Goal: Task Accomplishment & Management: Use online tool/utility

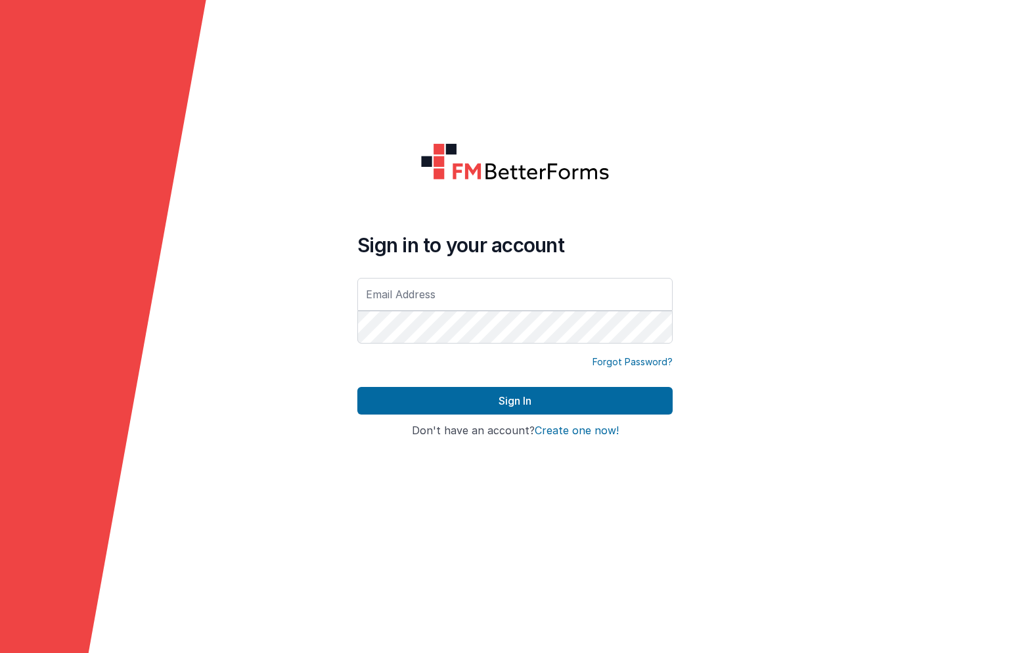
type input "[PERSON_NAME][EMAIL_ADDRESS][DOMAIN_NAME]"
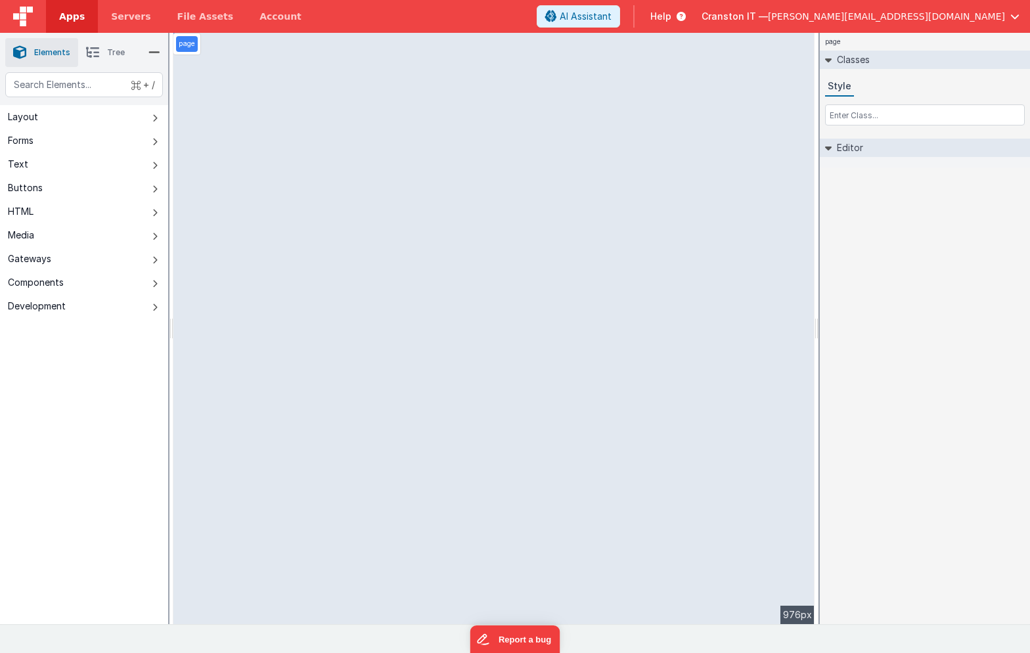
click at [77, 20] on span "Apps" at bounding box center [72, 16] width 26 height 13
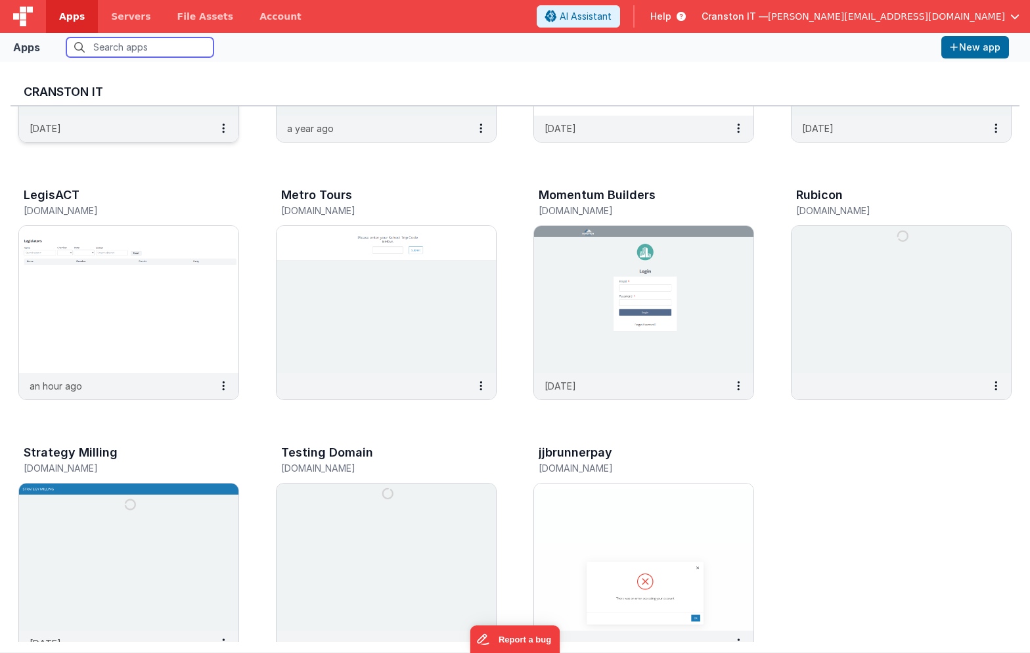
scroll to position [462, 0]
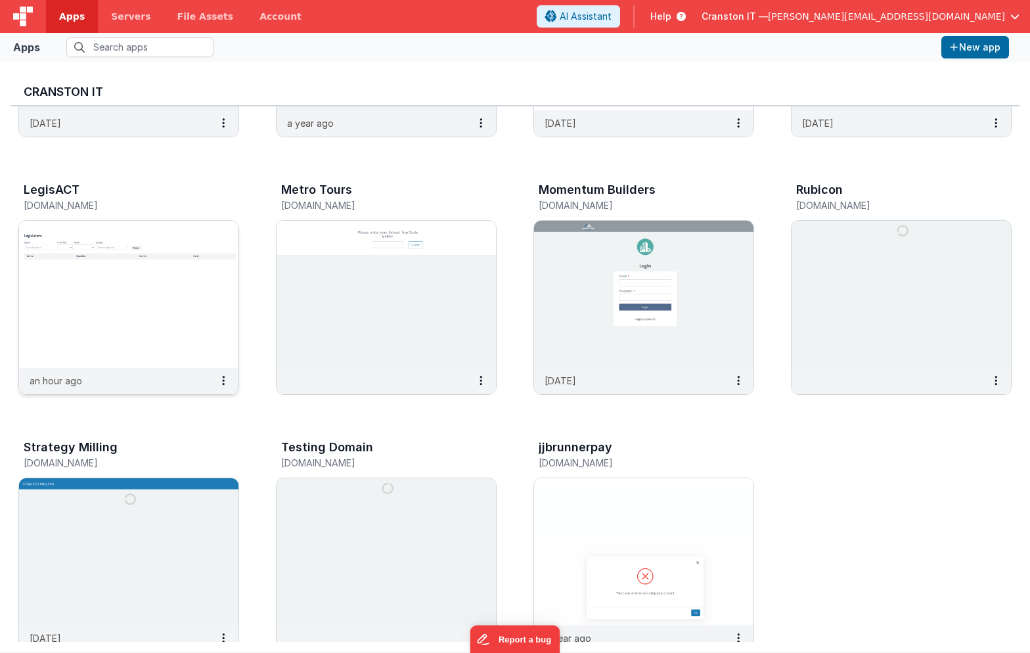
click at [179, 338] on img at bounding box center [128, 294] width 219 height 147
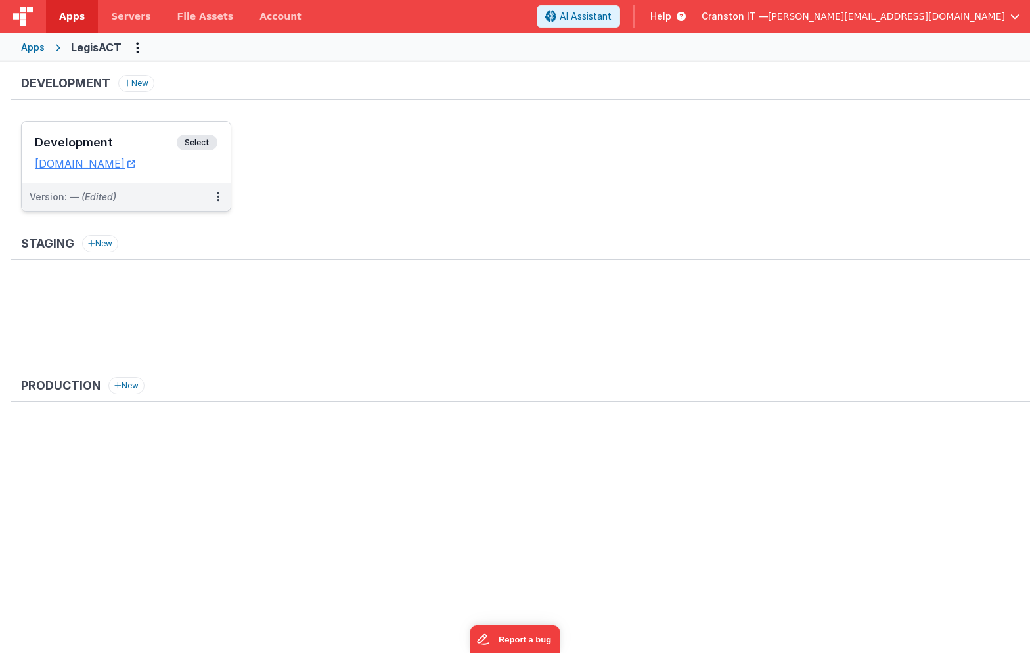
click at [201, 139] on span "Select" at bounding box center [197, 143] width 41 height 16
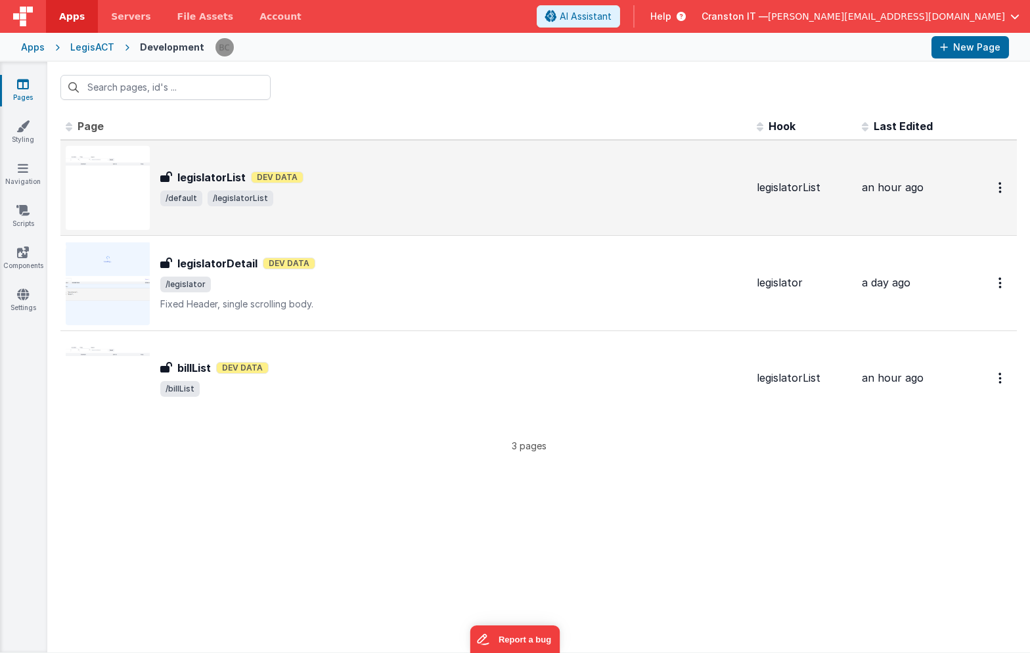
click at [360, 216] on div "legislatorList legislatorList Dev Data /default /legislatorList" at bounding box center [406, 188] width 680 height 84
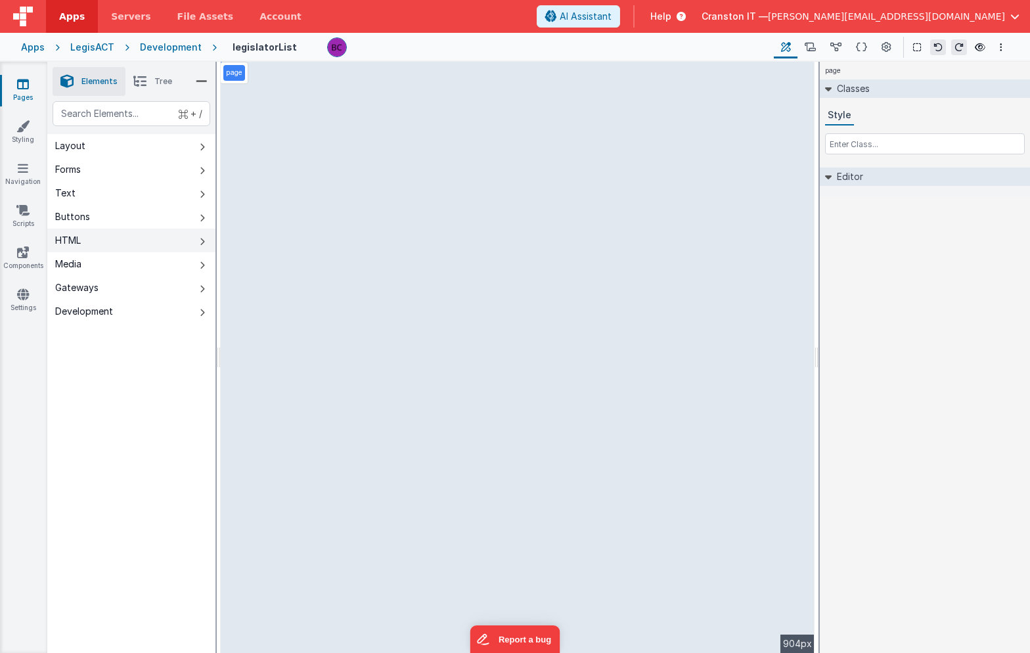
click at [98, 235] on button "HTML" at bounding box center [131, 241] width 168 height 24
click at [127, 113] on div "text" at bounding box center [132, 113] width 158 height 25
click at [116, 307] on button "Development" at bounding box center [131, 311] width 168 height 24
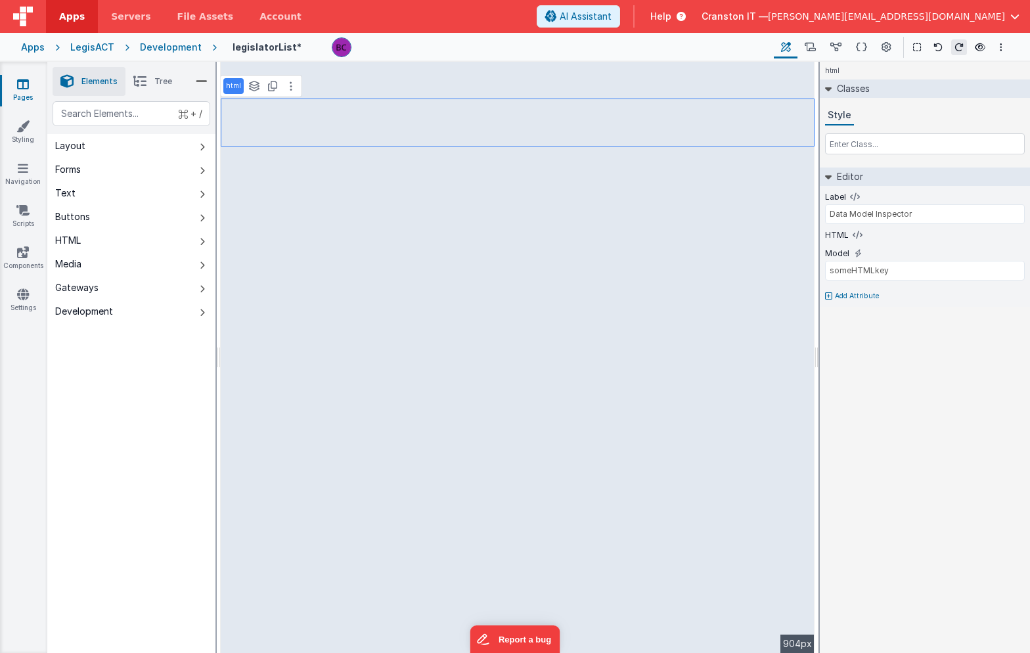
click at [147, 52] on div "Development" at bounding box center [171, 47] width 62 height 13
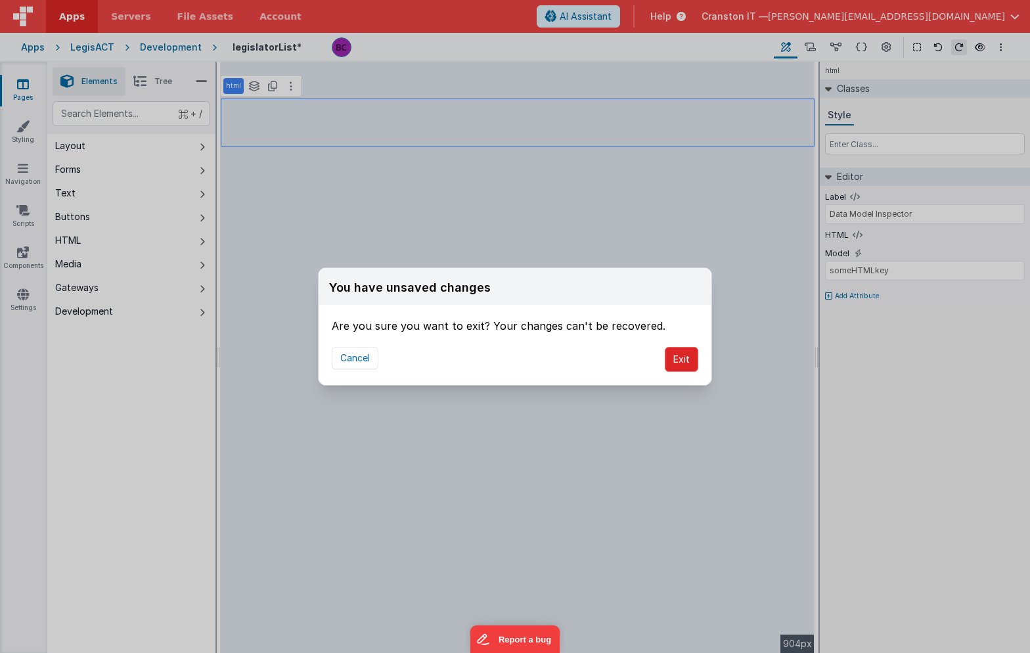
click at [675, 361] on button "Exit" at bounding box center [681, 359] width 33 height 25
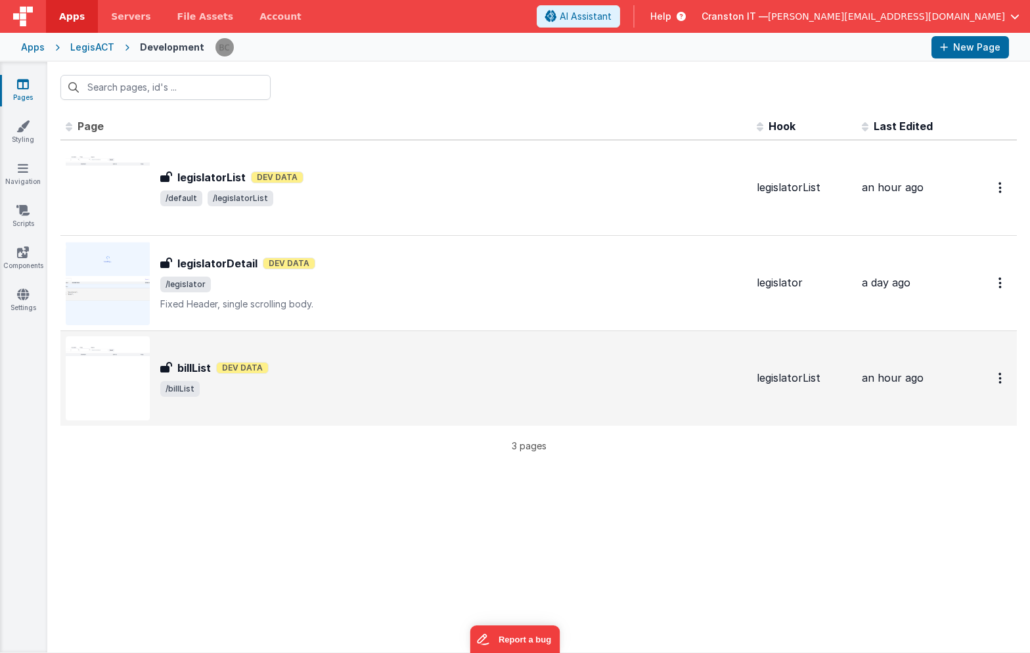
click at [331, 378] on div "billList billList [PERSON_NAME] /billList" at bounding box center [453, 378] width 586 height 37
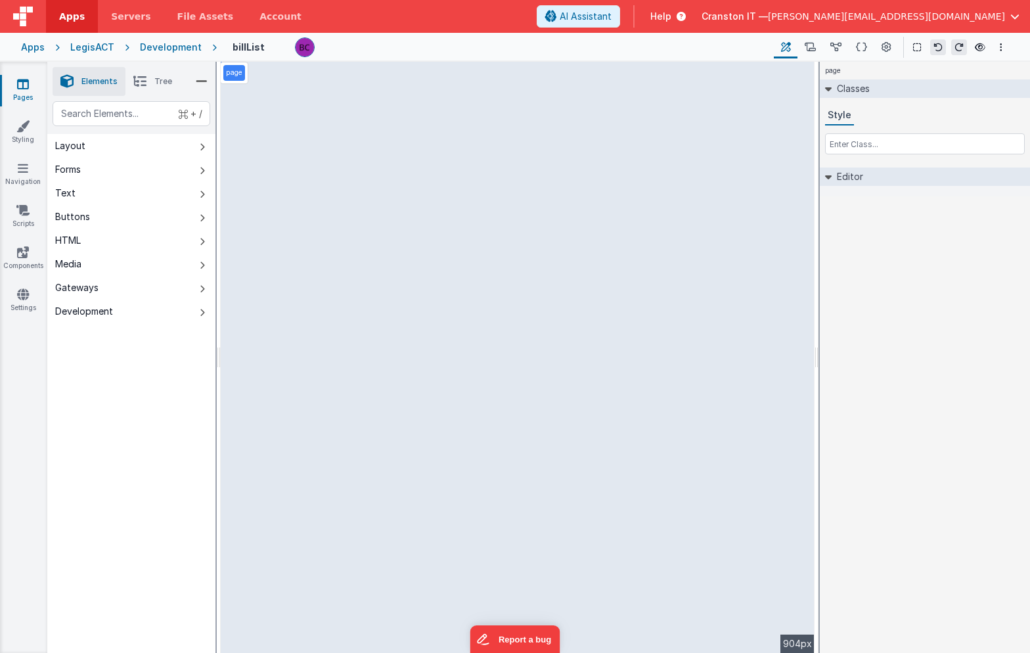
click at [160, 81] on span "Tree" at bounding box center [163, 81] width 18 height 11
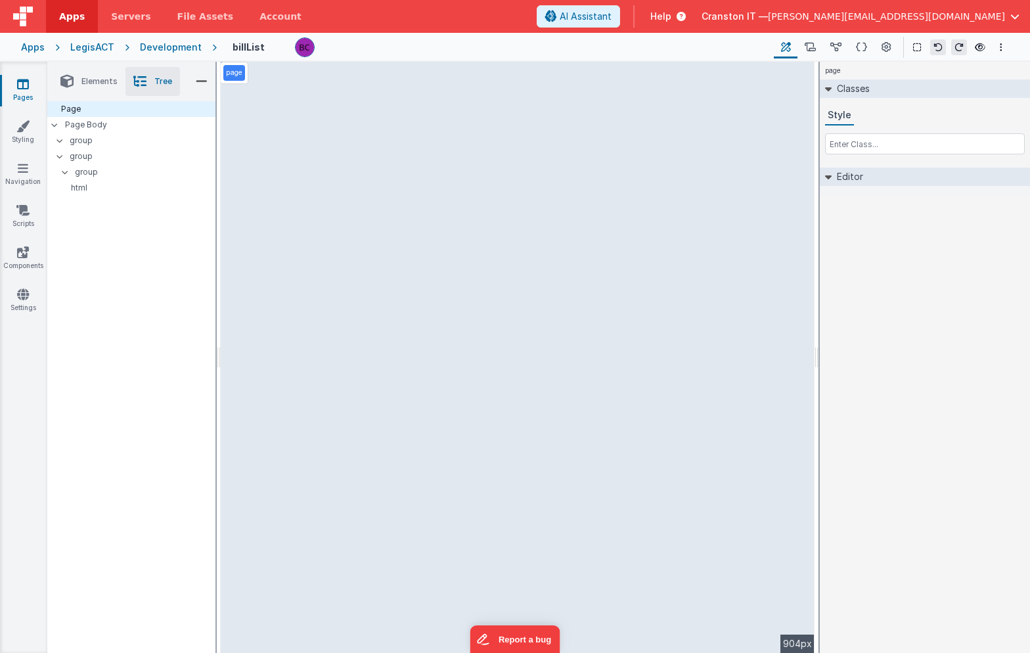
click at [102, 79] on span "Elements" at bounding box center [99, 81] width 36 height 11
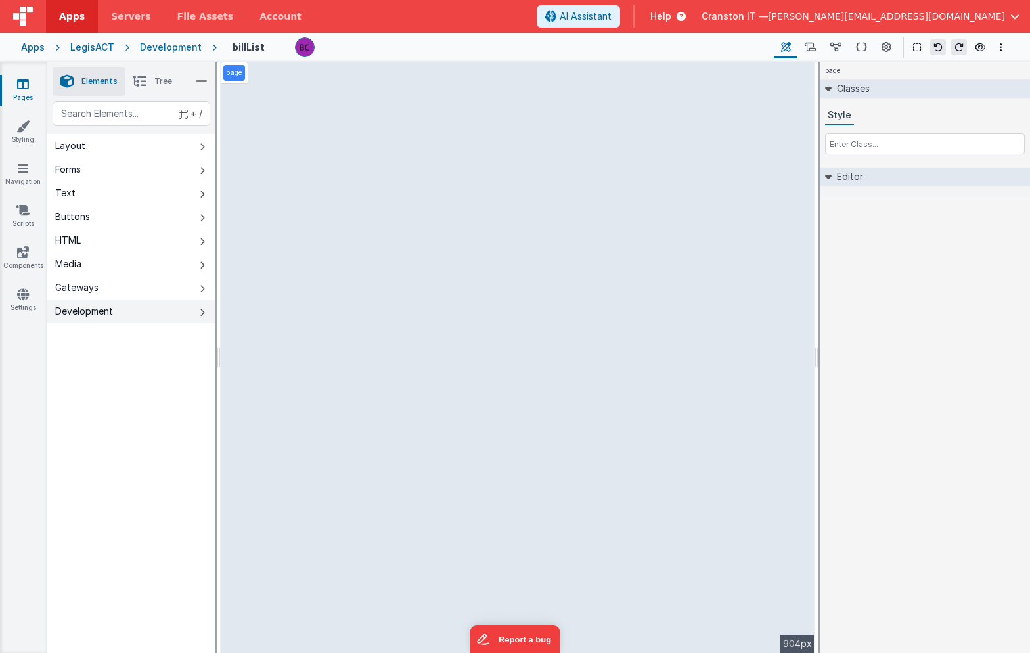
click at [81, 307] on div "Development" at bounding box center [84, 311] width 58 height 13
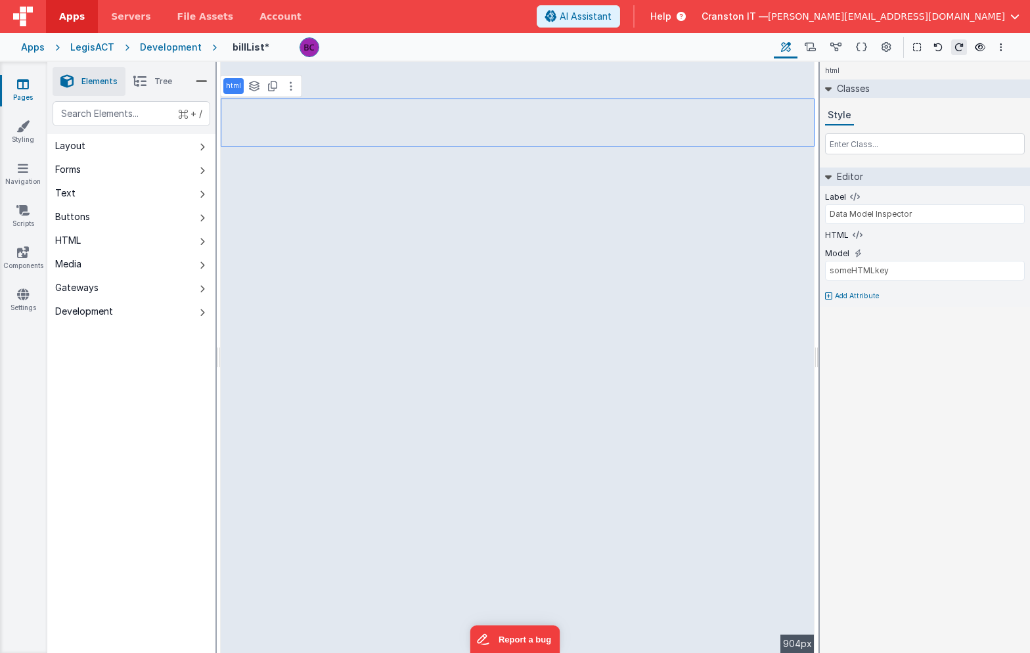
click at [164, 81] on span "Tree" at bounding box center [163, 81] width 18 height 11
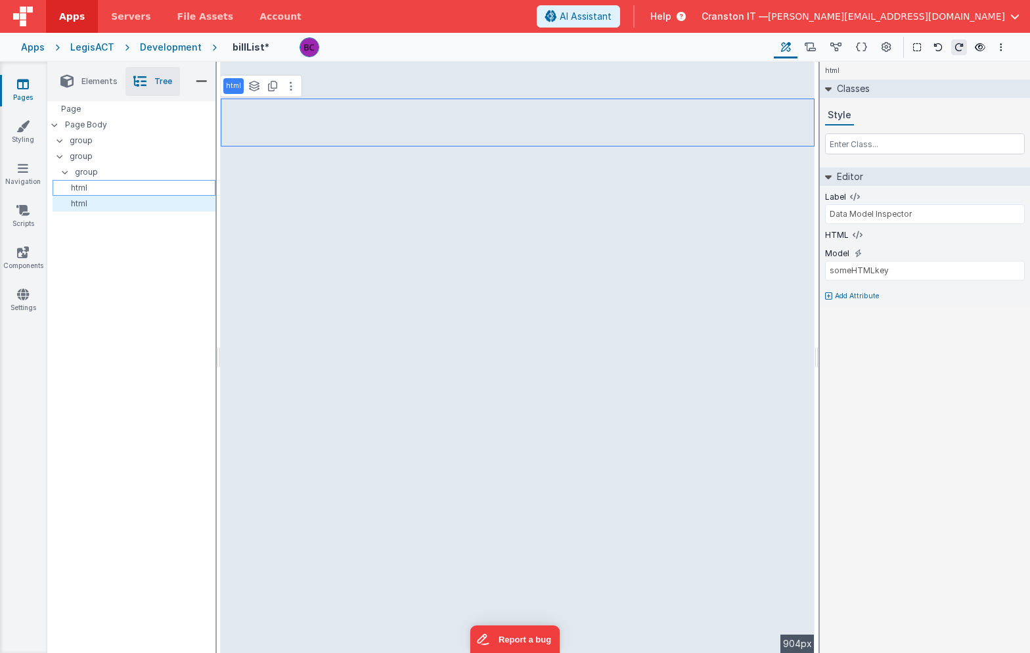
click at [159, 183] on p "html" at bounding box center [136, 188] width 157 height 11
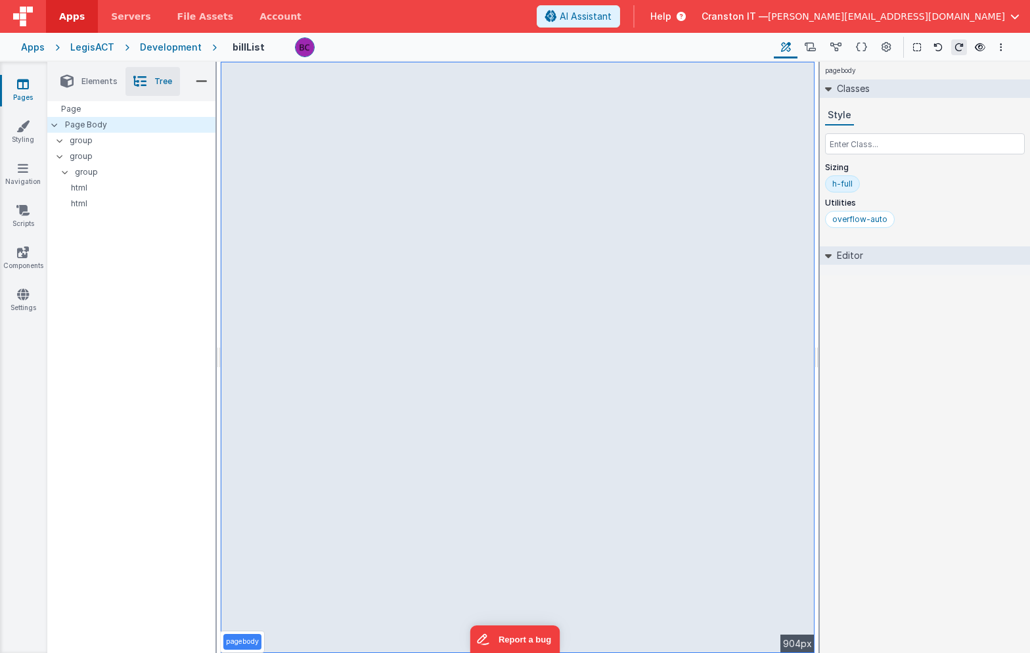
click at [919, 190] on div "h-full" at bounding box center [925, 186] width 200 height 22
click at [984, 46] on icon at bounding box center [980, 47] width 11 height 9
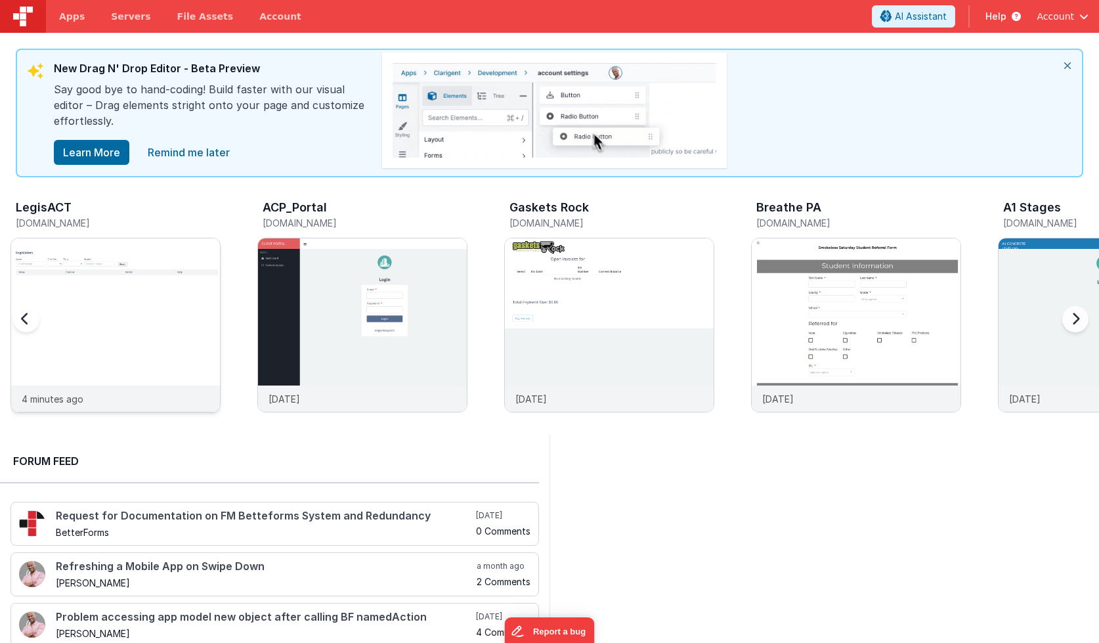
click at [121, 273] on img at bounding box center [115, 342] width 209 height 209
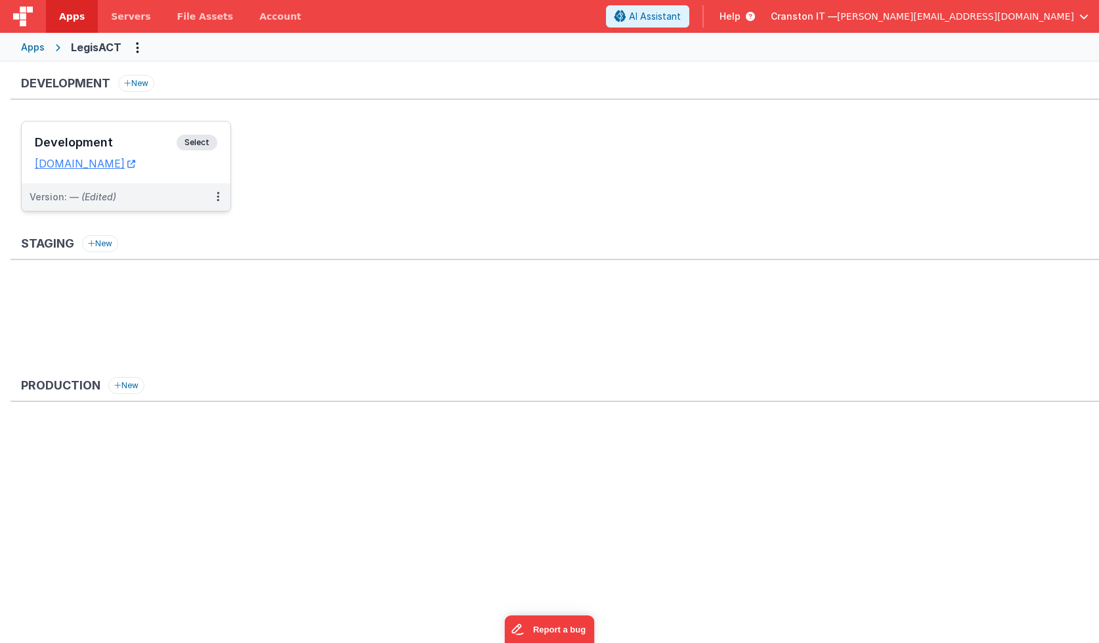
click at [206, 144] on span "Select" at bounding box center [197, 143] width 41 height 16
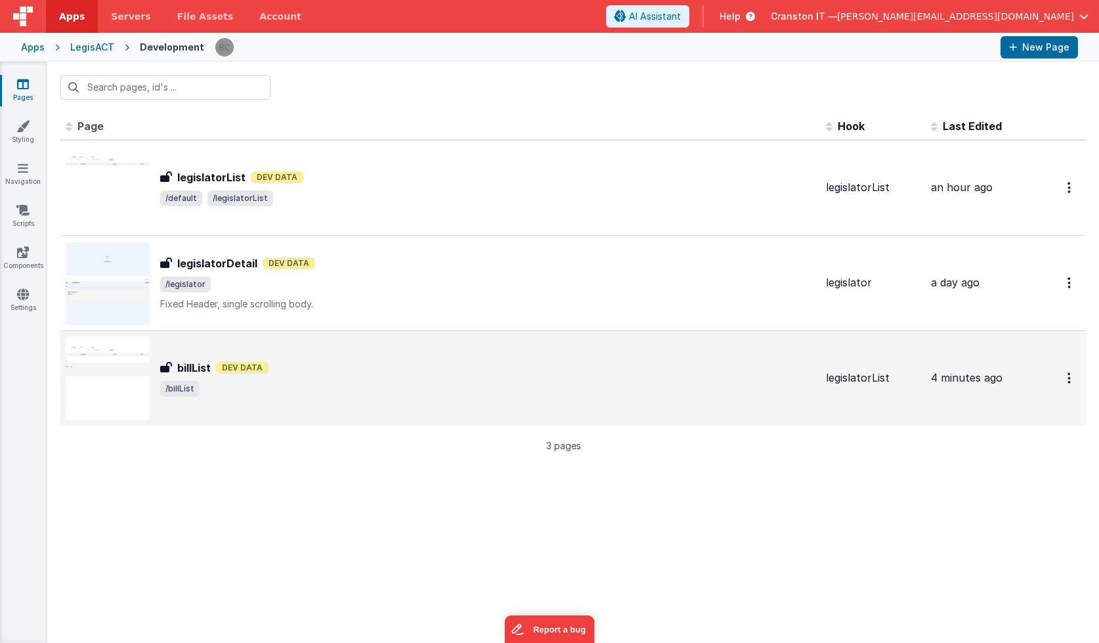
click at [353, 363] on div "billList Dev Data" at bounding box center [487, 368] width 655 height 16
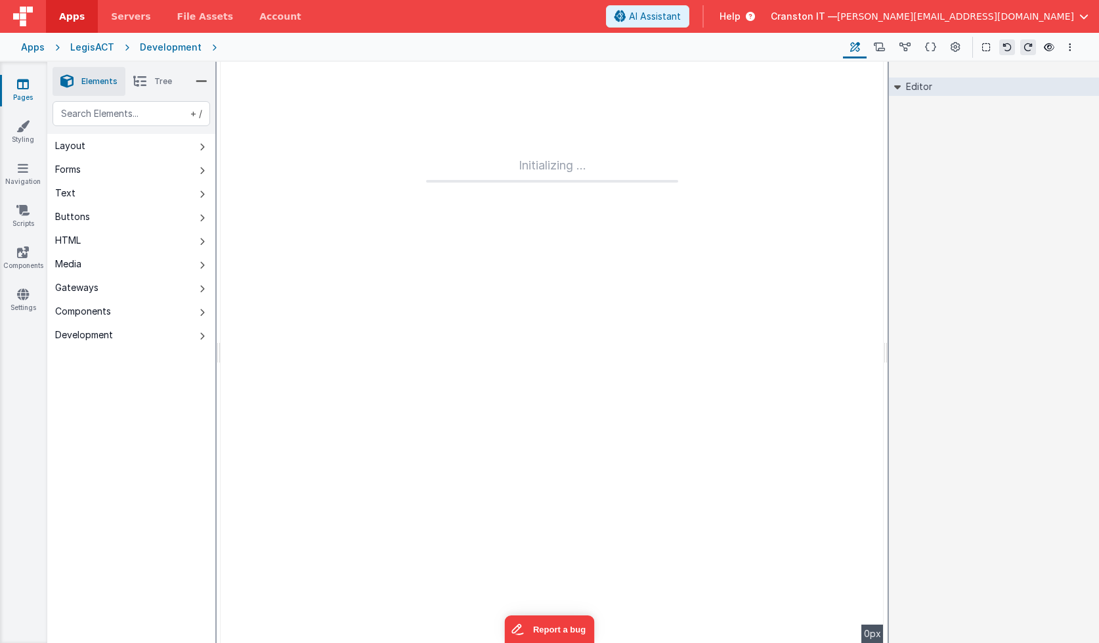
type input "FR_56386B55-C344-A14E-A85F-CF69FEFFB4F6"
type input "legislatorList"
checkbox input "false"
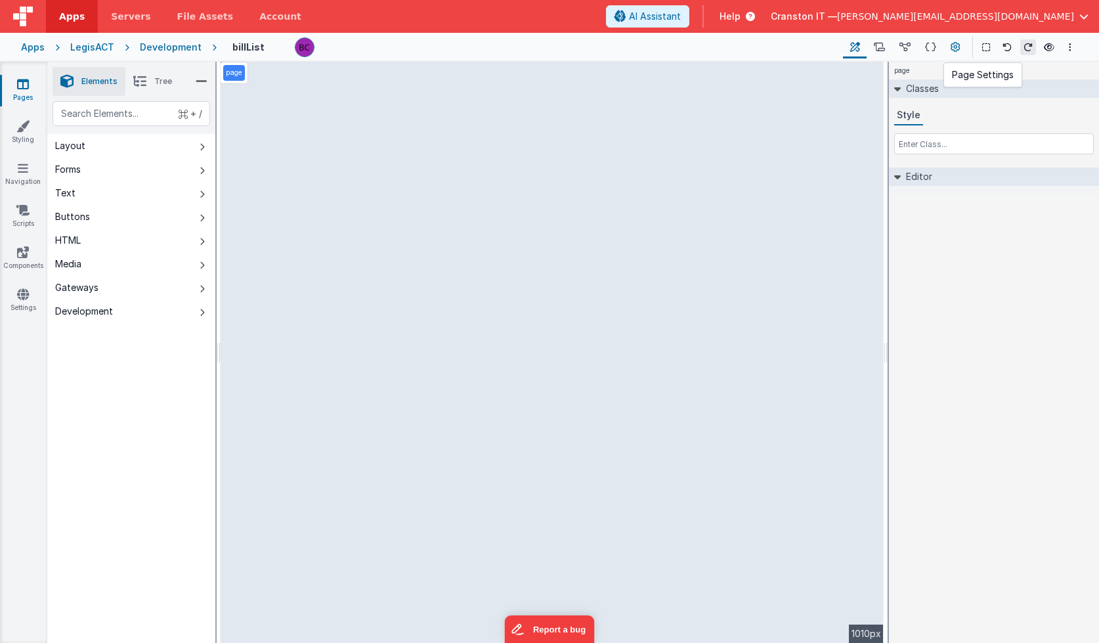
click at [954, 45] on icon at bounding box center [956, 48] width 10 height 14
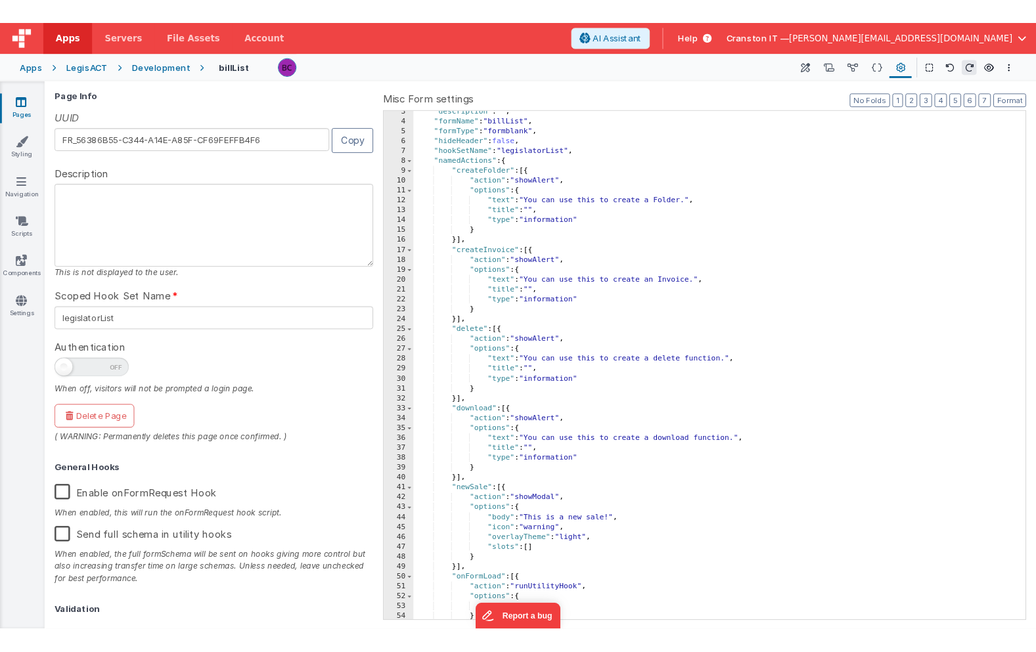
scroll to position [206, 0]
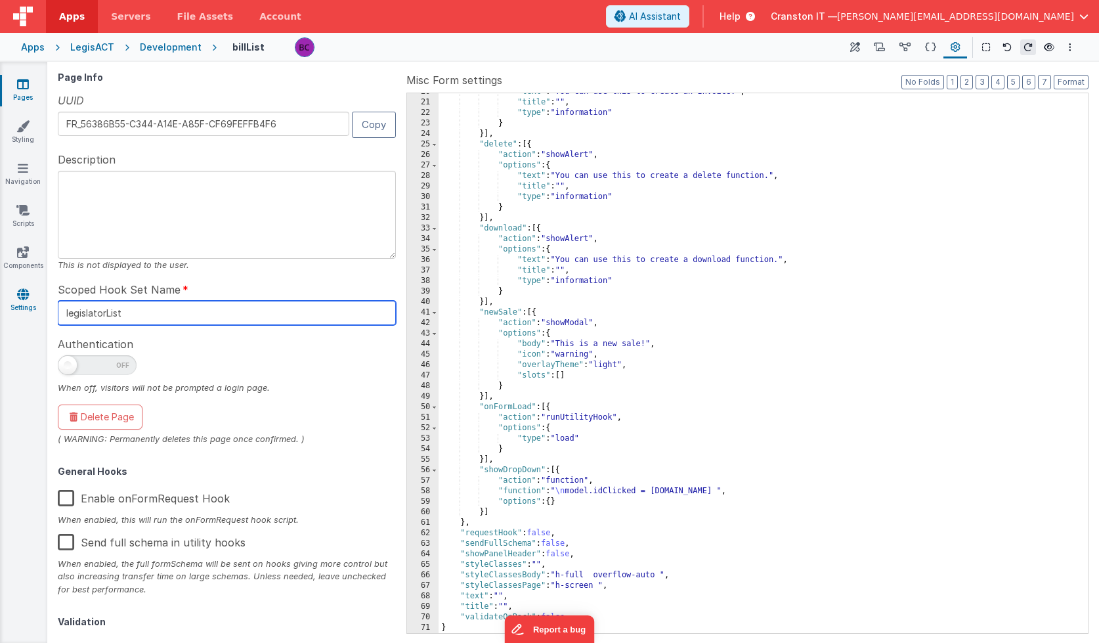
drag, startPoint x: 106, startPoint y: 313, endPoint x: 23, endPoint y: 305, distance: 83.8
click at [23, 305] on section "Pages Styling Navigation Scripts Components Settings Builder Page Schema Action…" at bounding box center [549, 352] width 1099 height 581
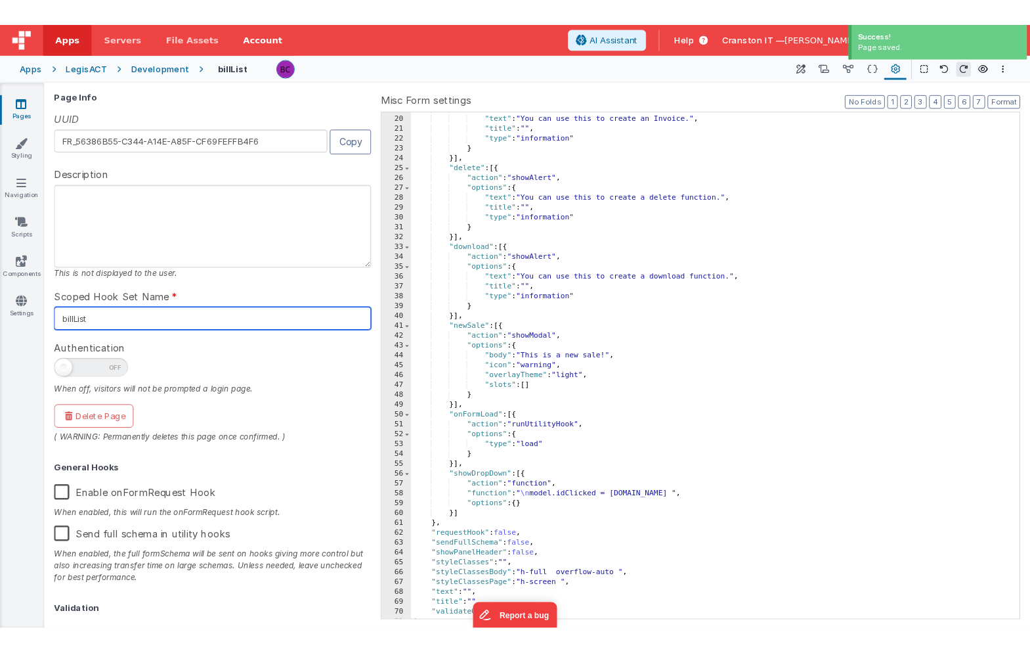
scroll to position [196, 0]
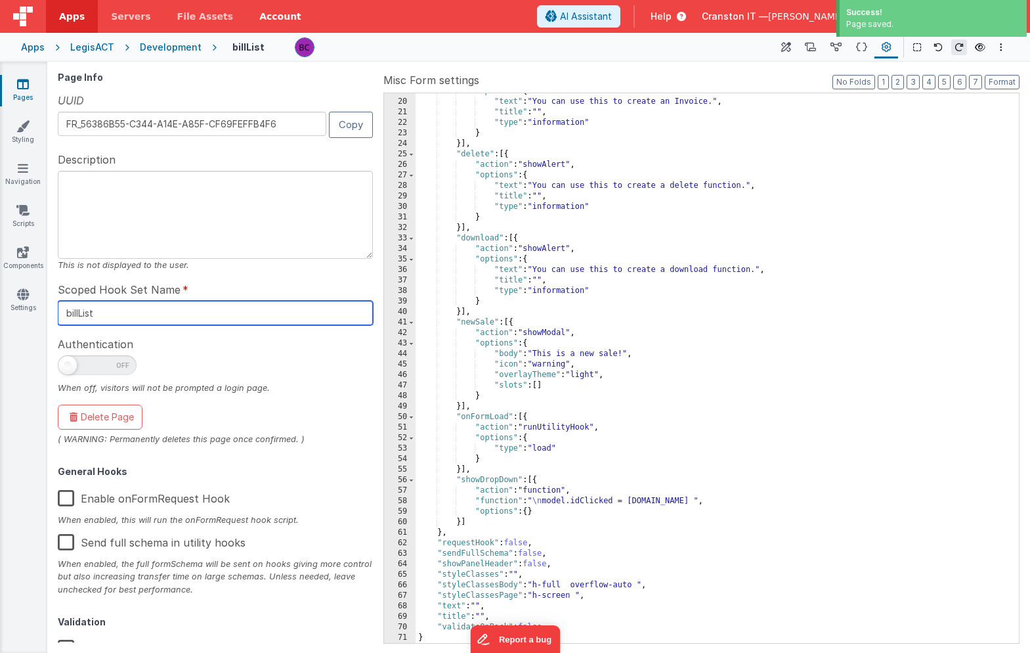
type input "billList"
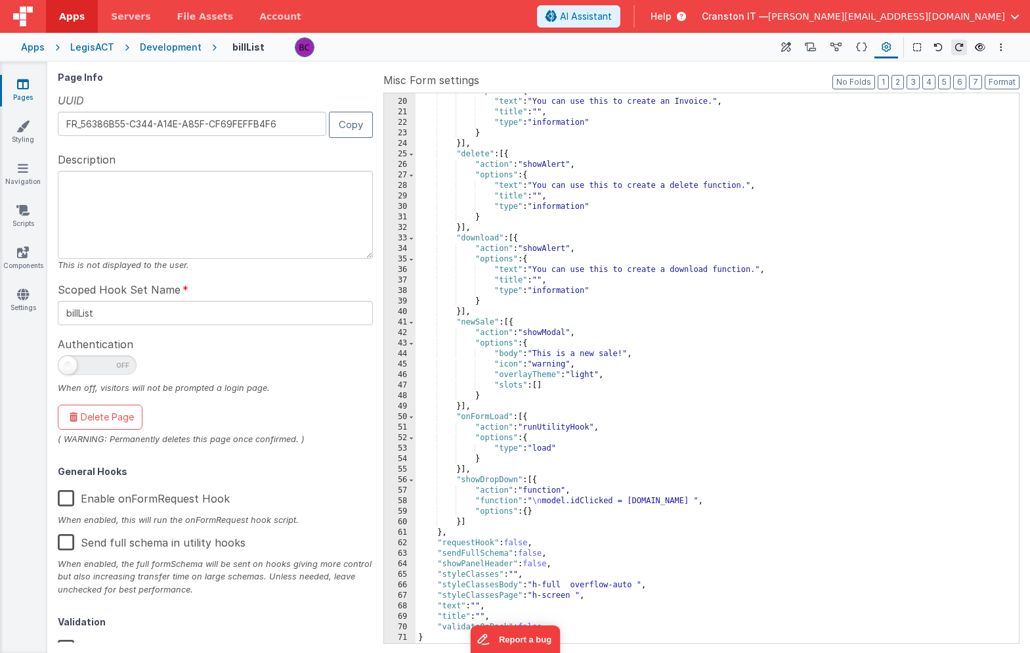
click at [638, 200] on div ""options" : { "text" : "You can use this to create an Invoice." , "title" : "" …" at bounding box center [718, 371] width 604 height 571
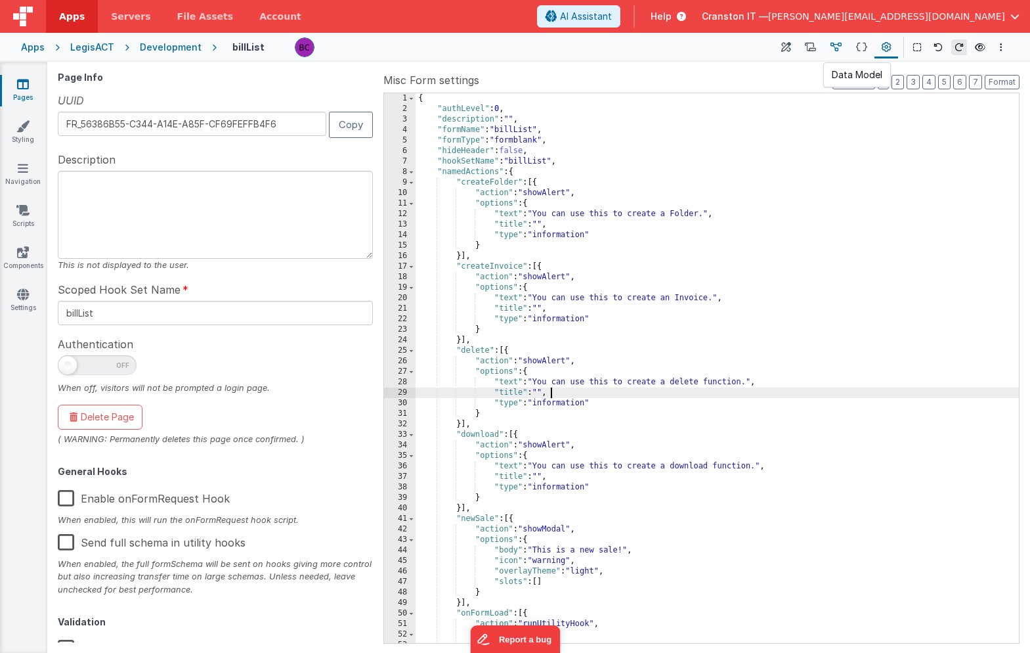
click at [841, 45] on icon at bounding box center [836, 48] width 11 height 14
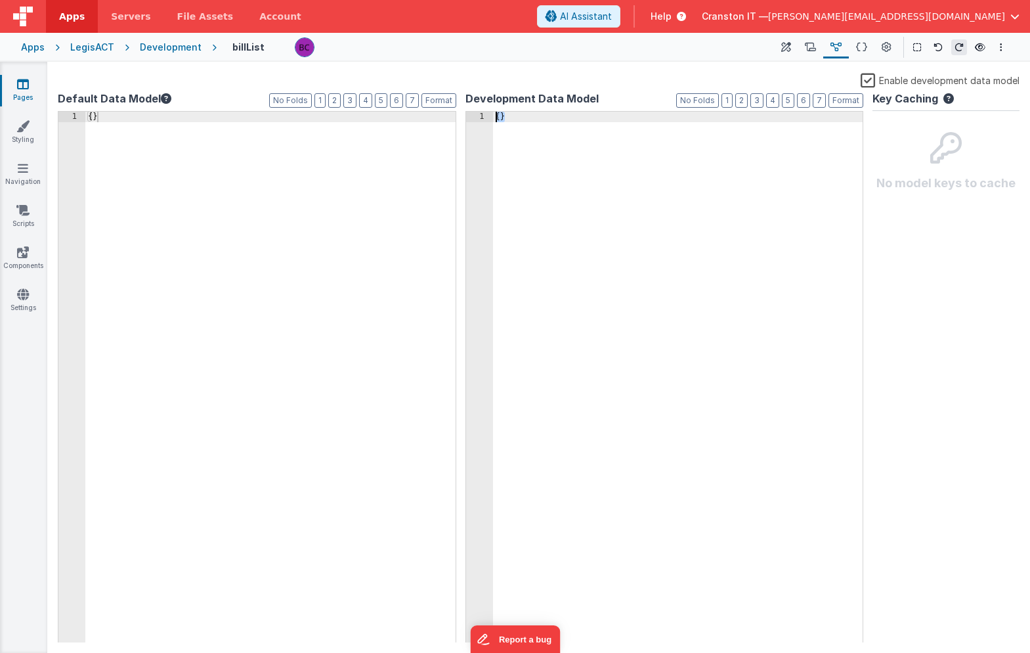
drag, startPoint x: 615, startPoint y: 271, endPoint x: 387, endPoint y: -53, distance: 395.9
click at [387, 0] on html "Apps Servers File Assets Account Some FUTURE Slot AI Assistant Help Cranston IT…" at bounding box center [515, 326] width 1030 height 653
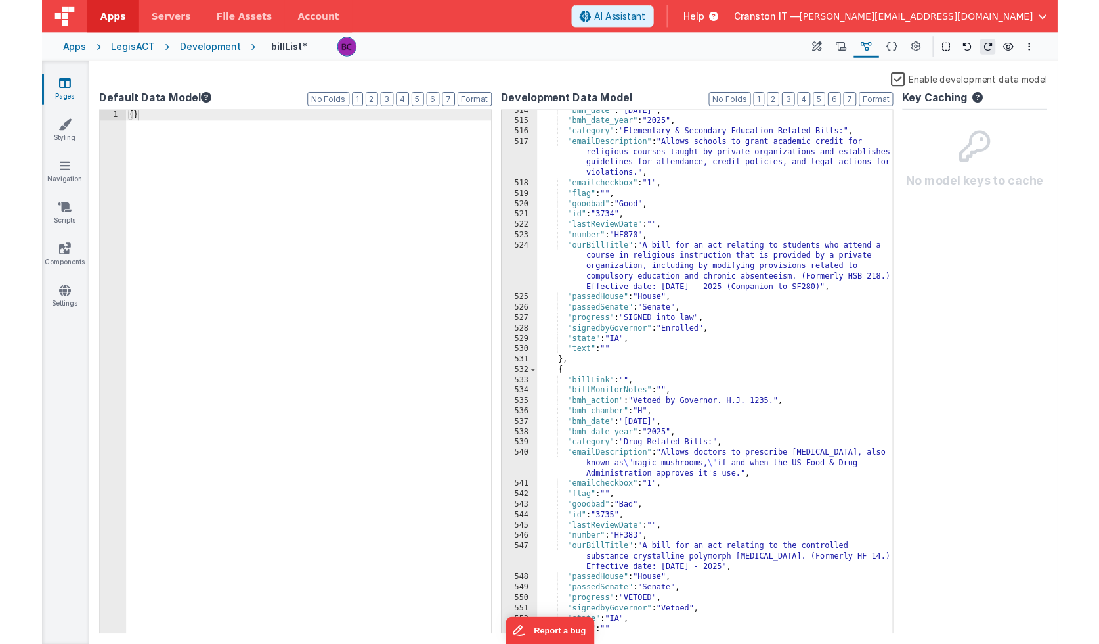
scroll to position [7150, 0]
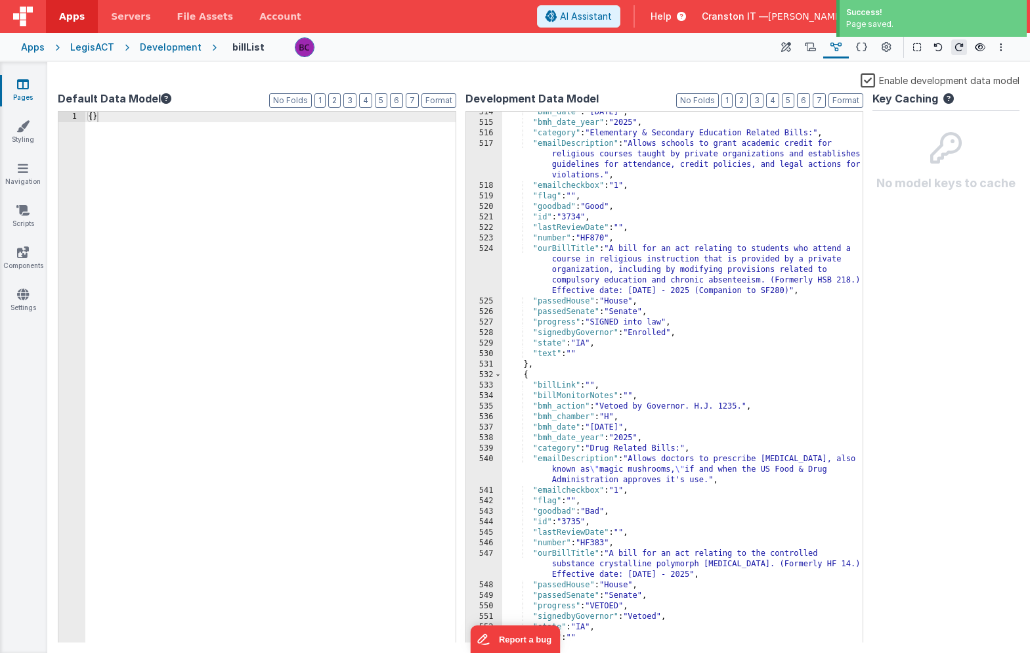
click at [163, 45] on div "Development" at bounding box center [171, 47] width 62 height 13
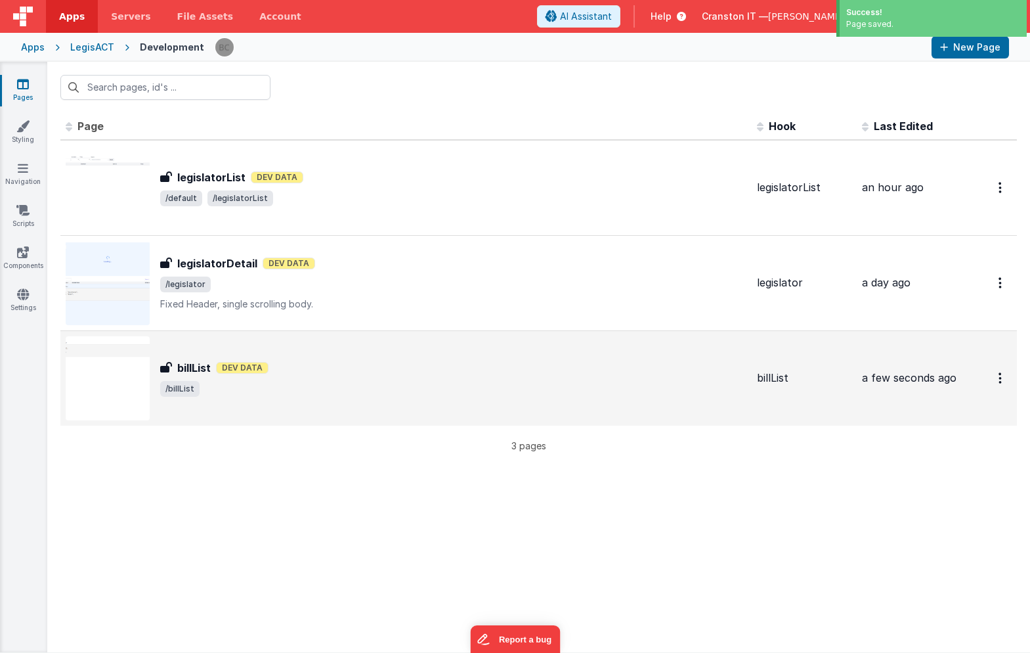
click at [400, 369] on div "billList Dev Data" at bounding box center [453, 368] width 586 height 16
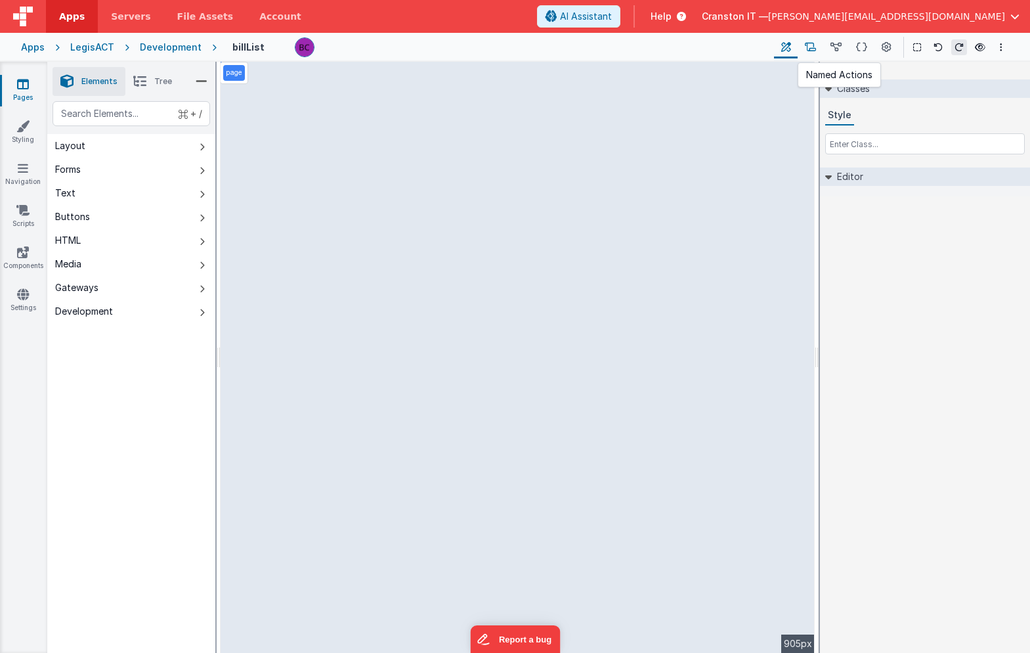
click at [816, 48] on icon at bounding box center [810, 48] width 11 height 14
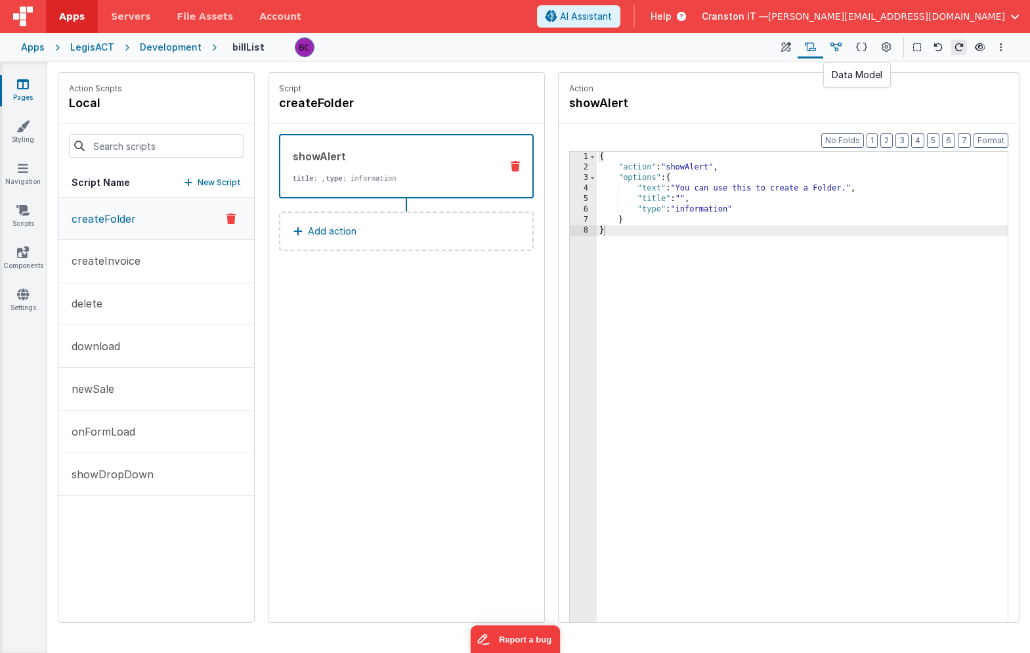
click at [837, 48] on icon at bounding box center [836, 48] width 11 height 14
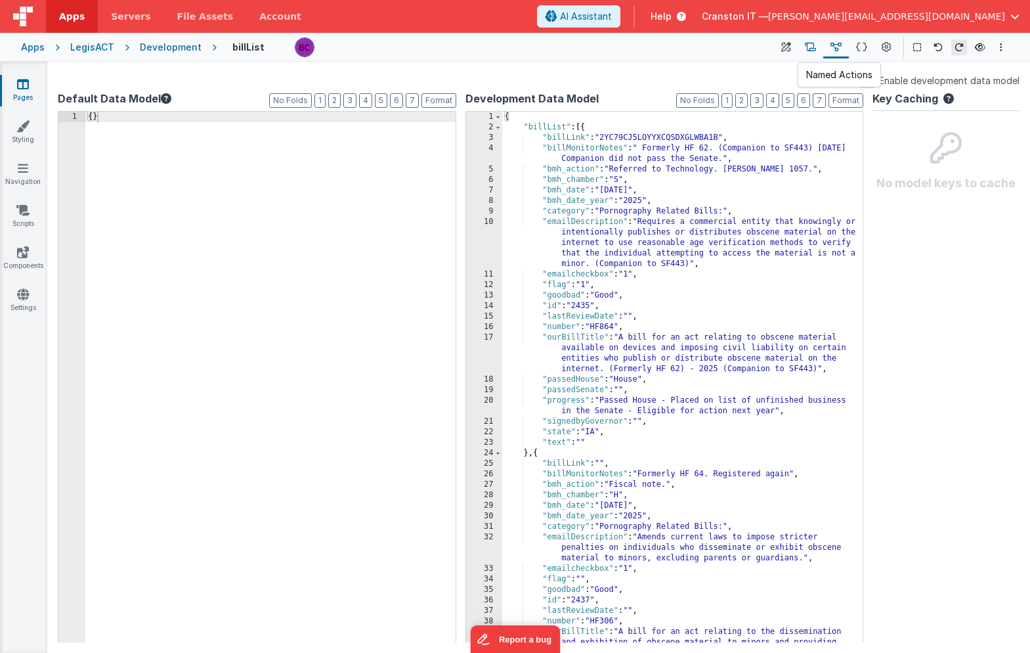
click at [809, 49] on icon at bounding box center [810, 48] width 11 height 14
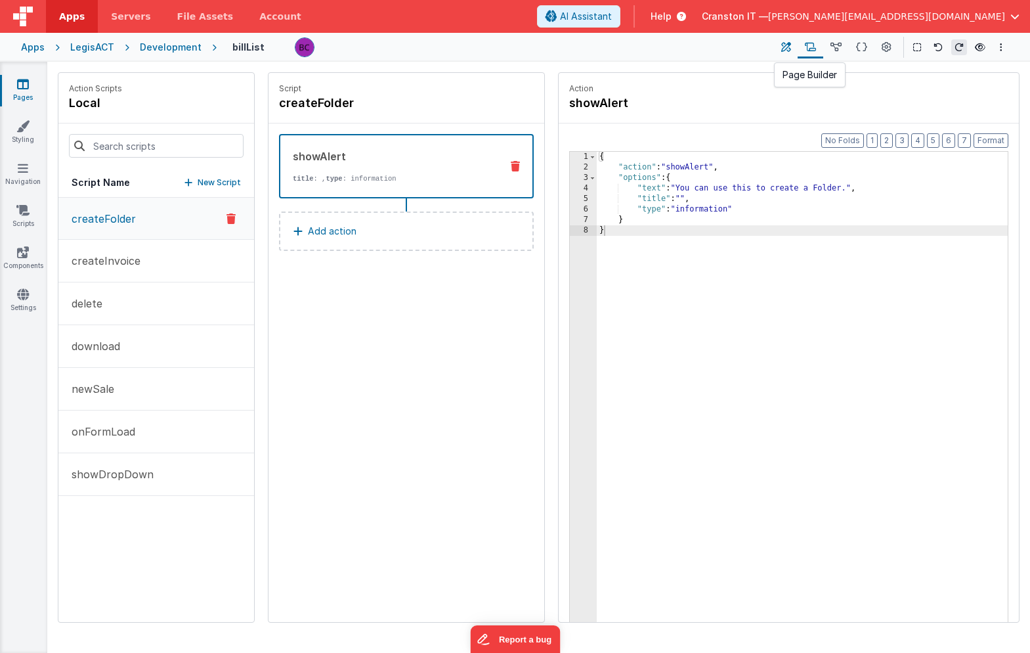
click at [794, 48] on button at bounding box center [786, 47] width 24 height 22
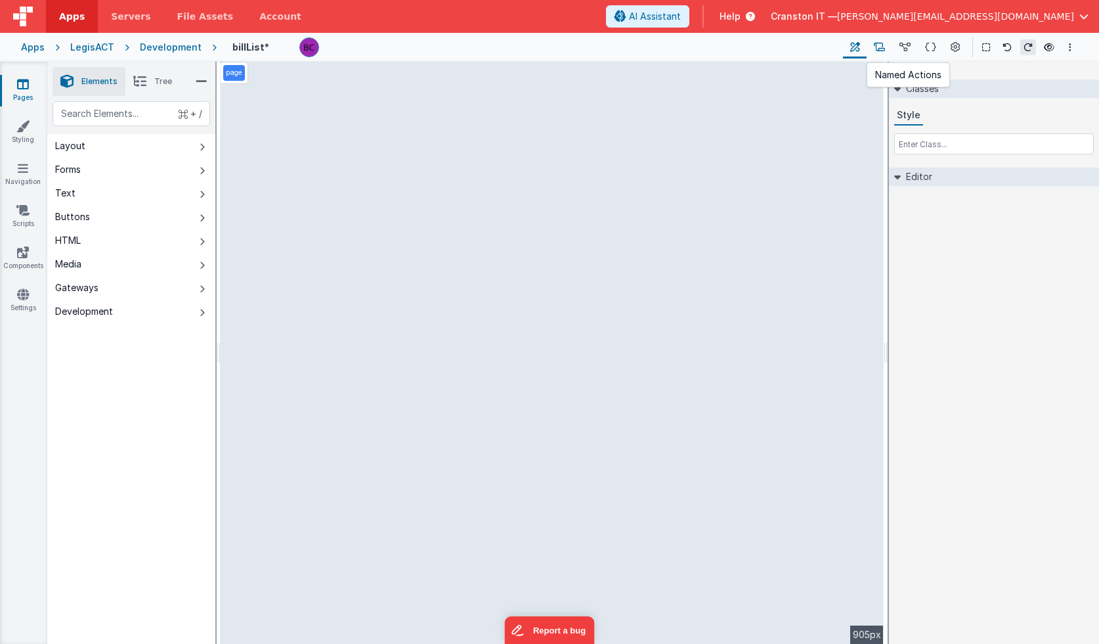
click at [885, 47] on icon at bounding box center [879, 48] width 11 height 14
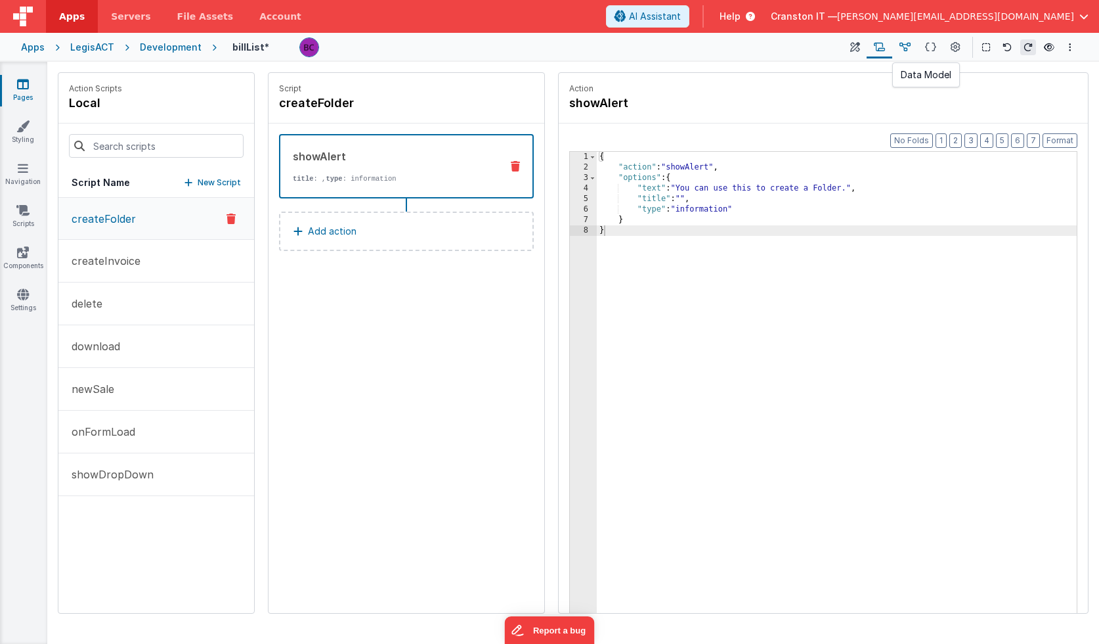
click at [904, 46] on icon at bounding box center [905, 48] width 11 height 14
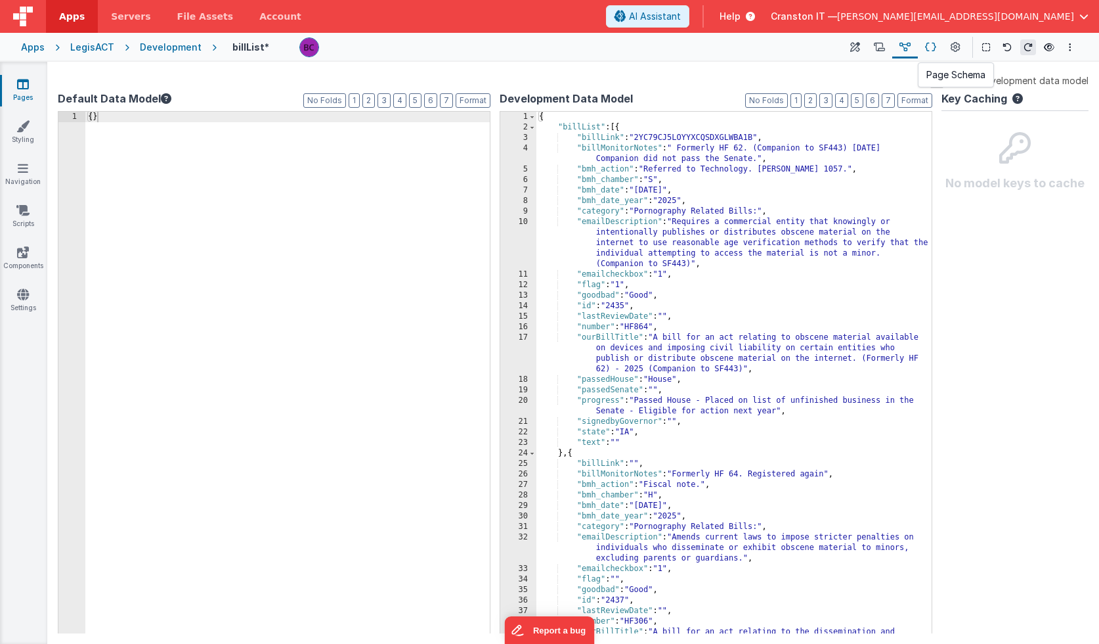
click at [930, 46] on icon at bounding box center [930, 48] width 11 height 14
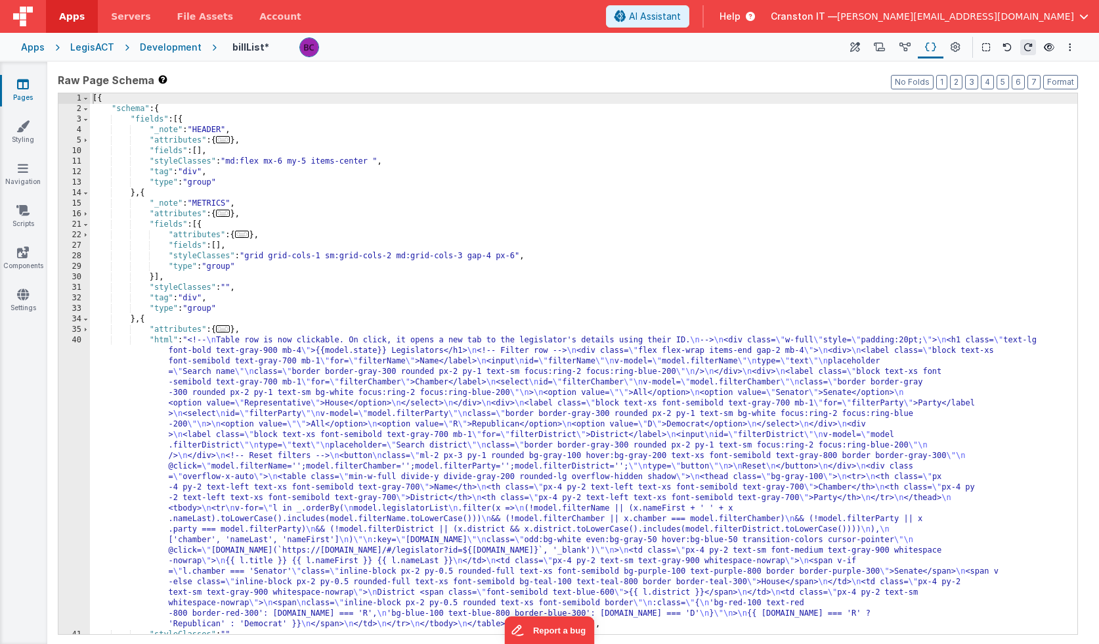
click at [169, 47] on div "Development" at bounding box center [171, 47] width 62 height 13
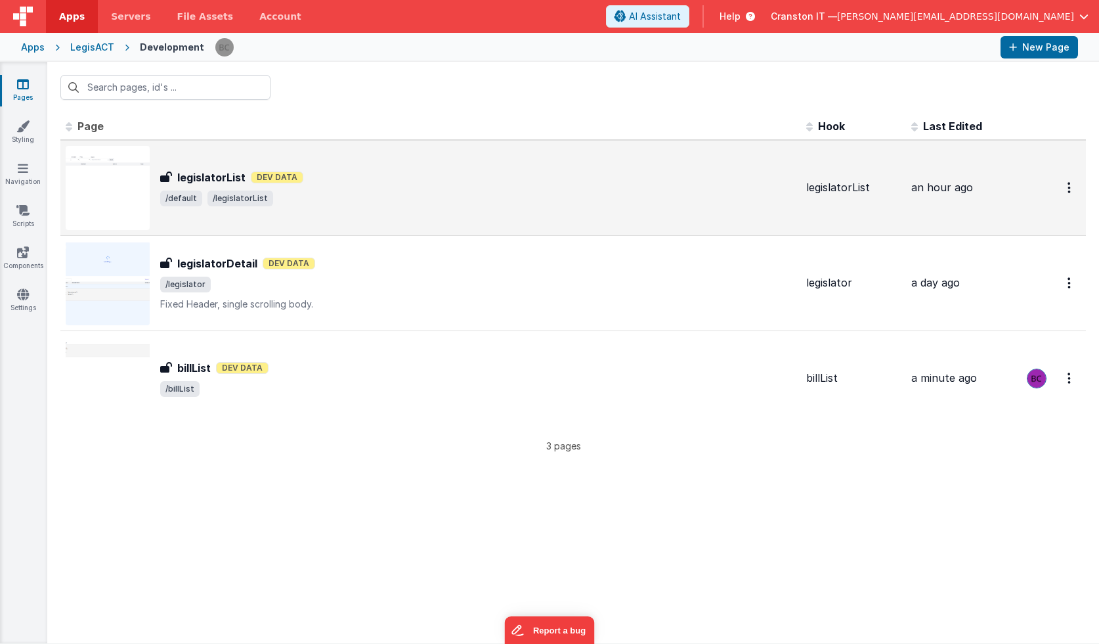
click at [366, 204] on span "/default /legislatorList" at bounding box center [478, 198] width 636 height 16
